Goal: Task Accomplishment & Management: Manage account settings

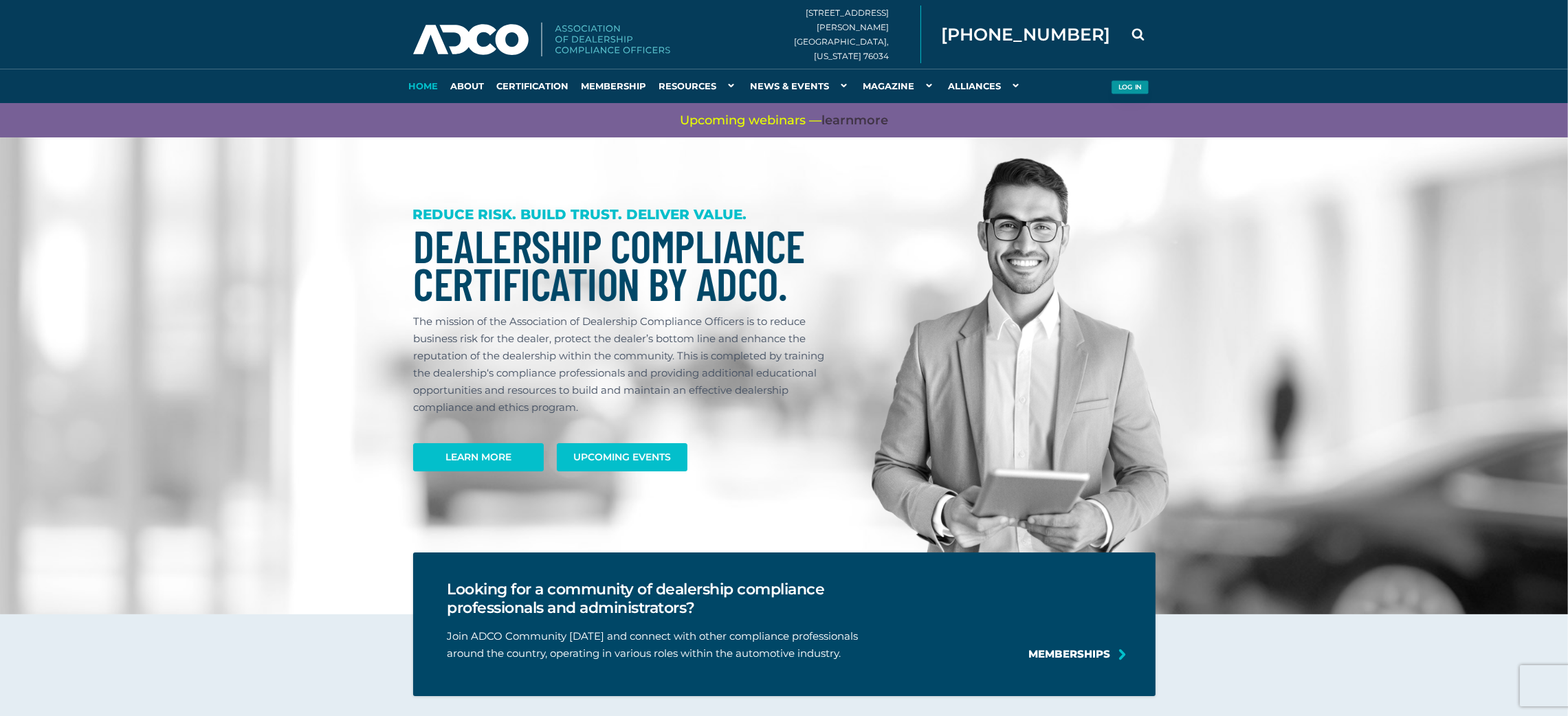
type input "[PERSON_NAME][EMAIL_ADDRESS][PERSON_NAME][DOMAIN_NAME]"
click at [1141, 84] on button "Log in" at bounding box center [1129, 88] width 38 height 14
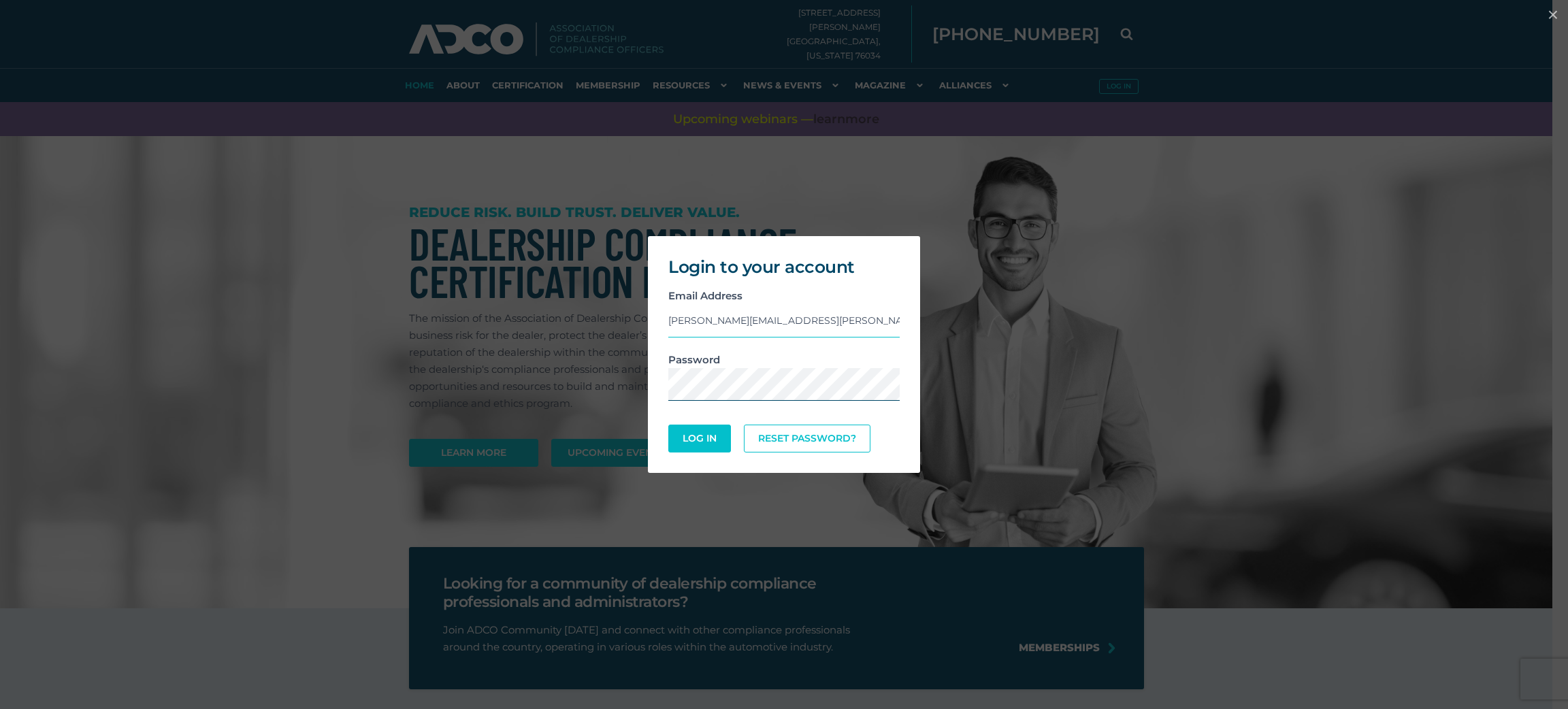
click at [618, 362] on div "Login to your account Email Address [PERSON_NAME][EMAIL_ADDRESS][PERSON_NAME][D…" at bounding box center [784, 355] width 1557 height 251
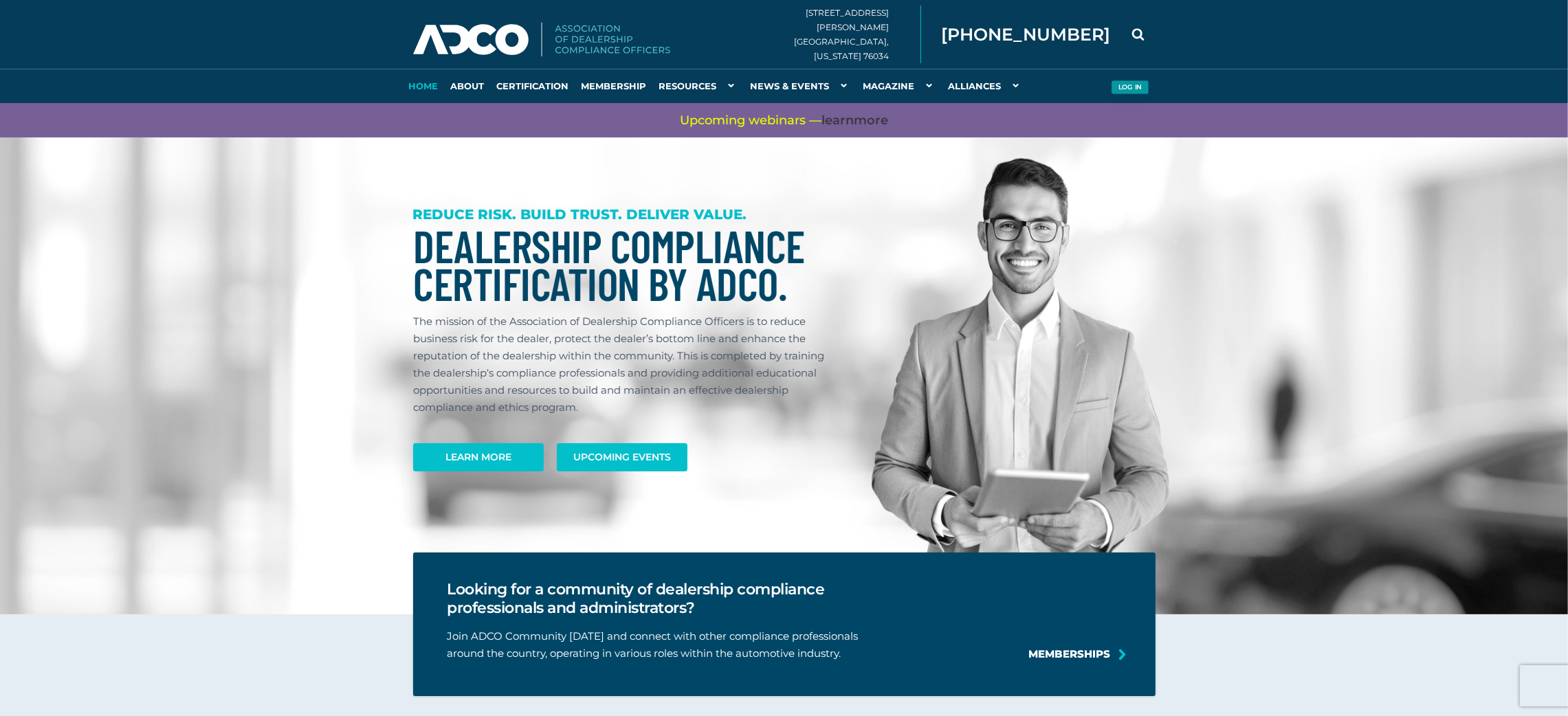
click at [1112, 91] on button "Log in" at bounding box center [1129, 88] width 38 height 14
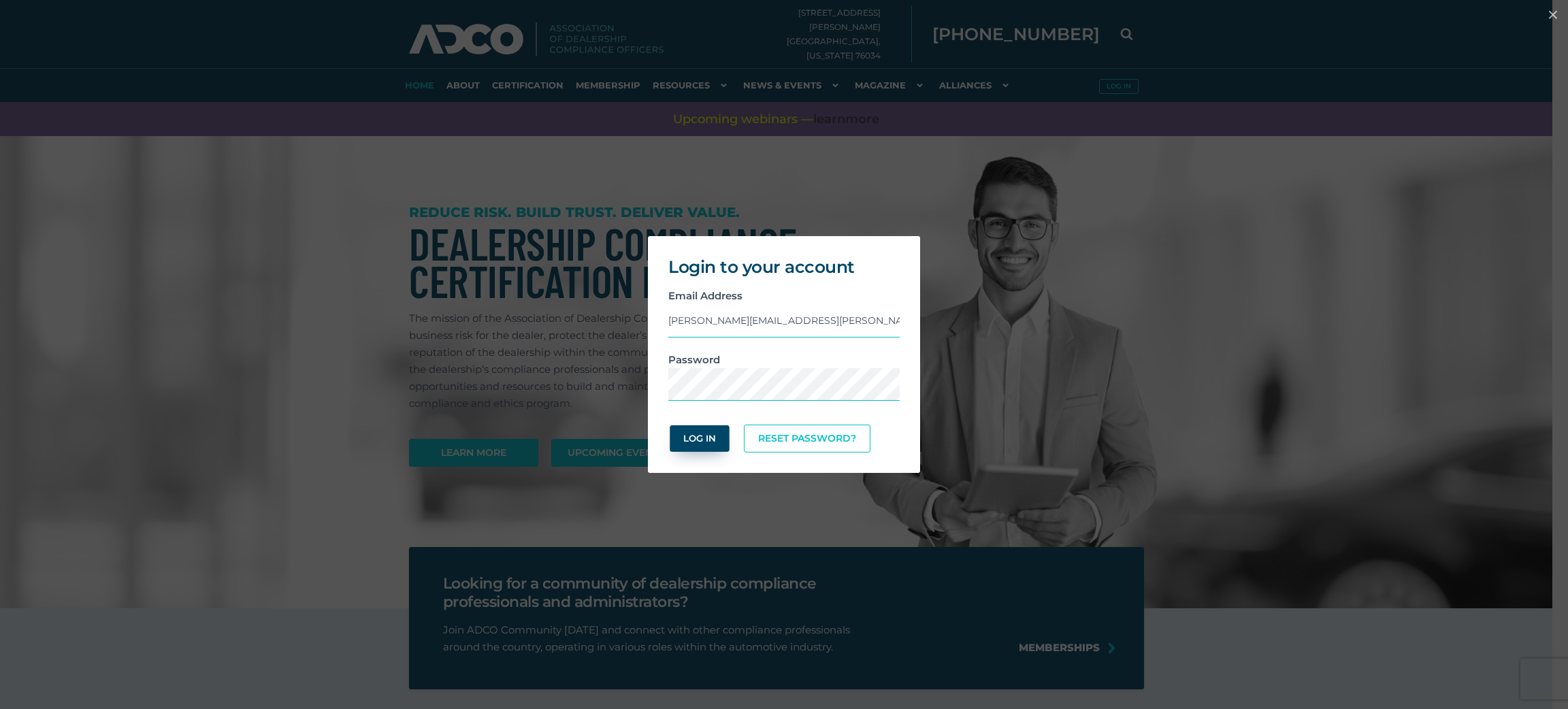
click at [703, 436] on button "Log In" at bounding box center [699, 439] width 60 height 27
